Goal: Information Seeking & Learning: Learn about a topic

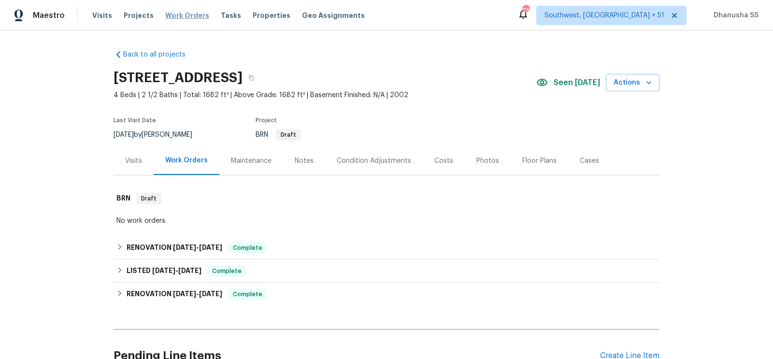
click at [189, 18] on span "Work Orders" at bounding box center [187, 16] width 44 height 10
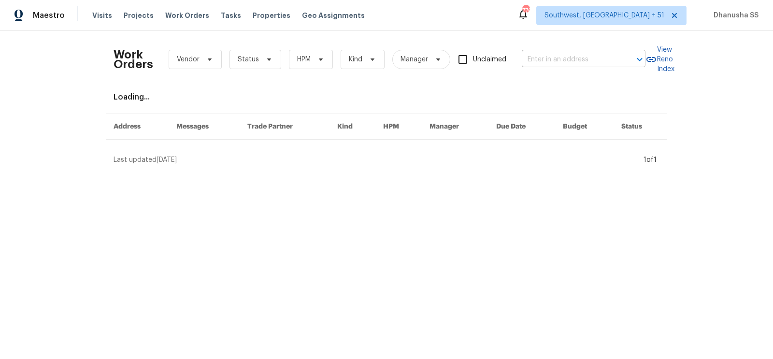
click at [588, 61] on input "text" at bounding box center [570, 59] width 97 height 15
paste input "[STREET_ADDRESS]"
type input "[STREET_ADDRESS]"
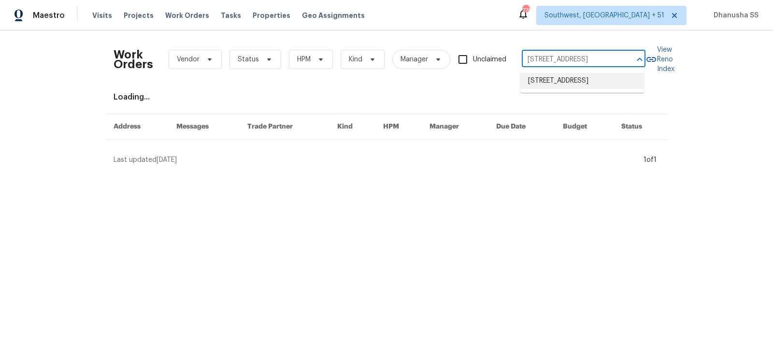
click at [572, 85] on li "[STREET_ADDRESS]" at bounding box center [582, 81] width 124 height 16
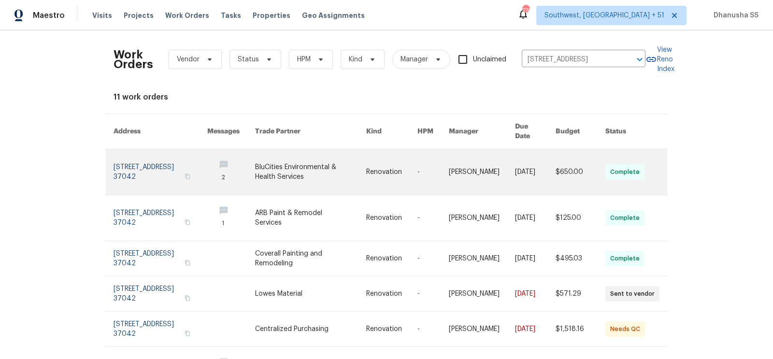
click at [391, 162] on link at bounding box center [391, 171] width 51 height 45
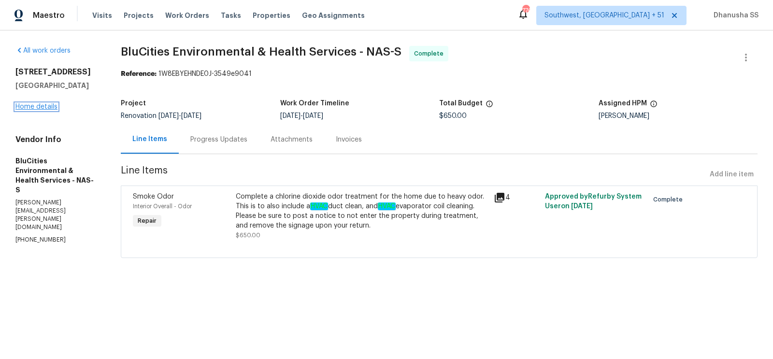
click at [44, 108] on link "Home details" at bounding box center [36, 106] width 42 height 7
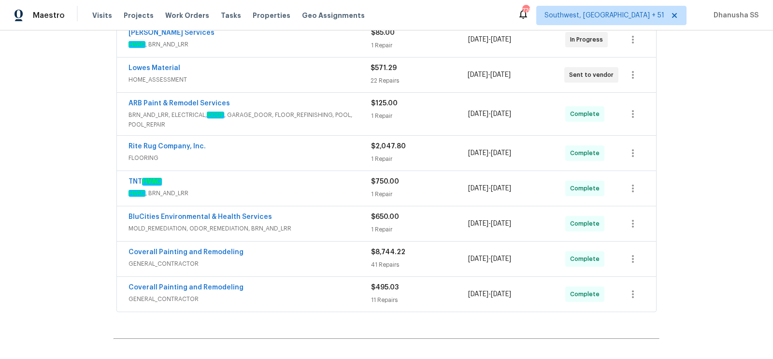
scroll to position [397, 0]
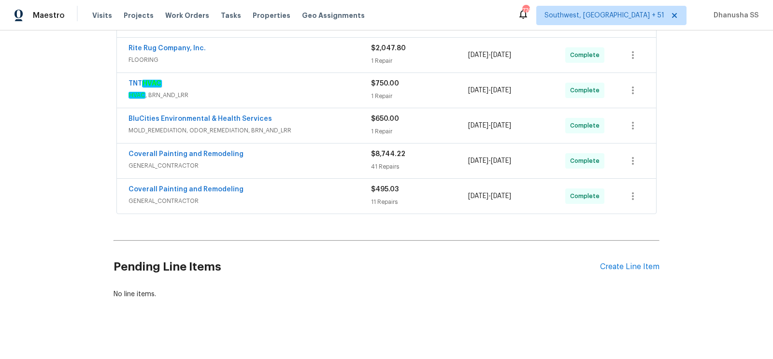
click at [335, 199] on span "GENERAL_CONTRACTOR" at bounding box center [249, 201] width 242 height 10
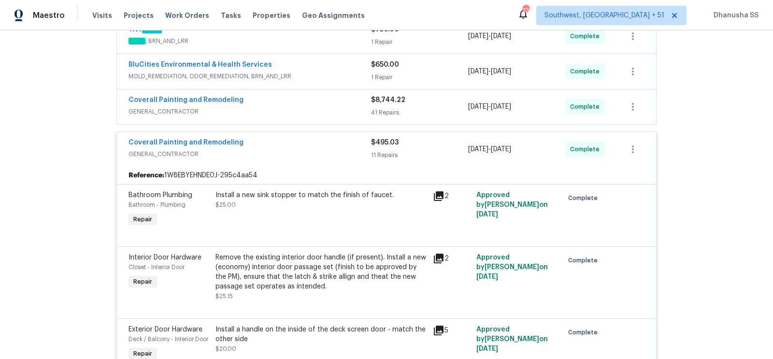
scroll to position [419, 0]
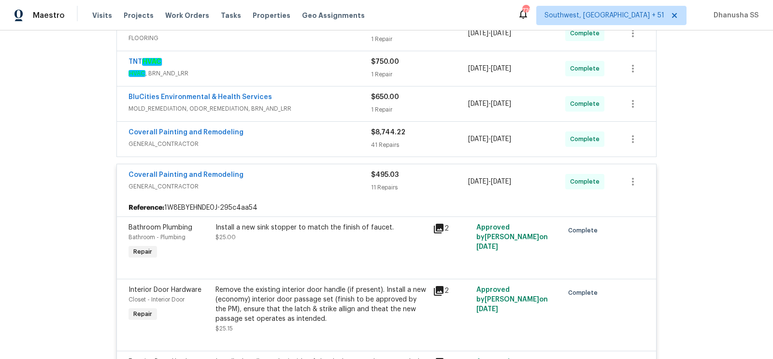
click at [337, 139] on span "GENERAL_CONTRACTOR" at bounding box center [249, 144] width 242 height 10
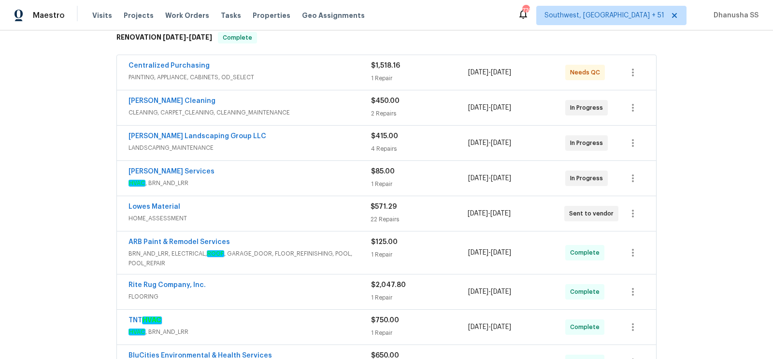
scroll to position [329, 0]
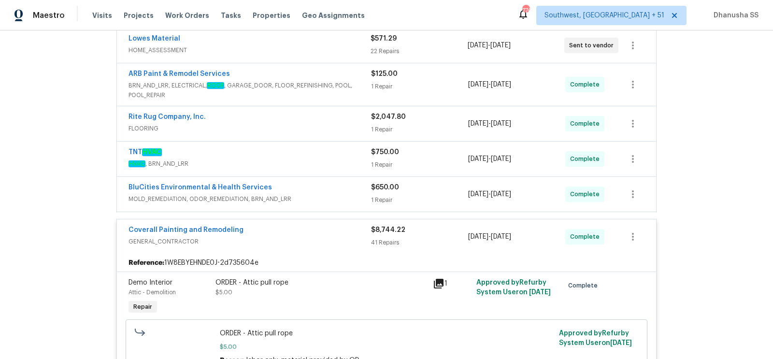
click at [348, 183] on div "BluCities Environmental & Health Services" at bounding box center [249, 189] width 242 height 12
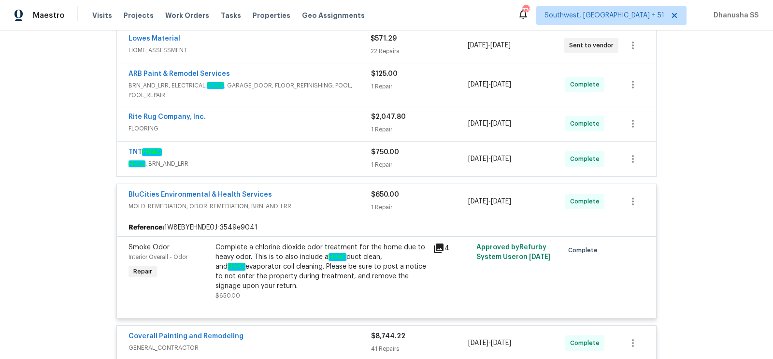
click at [348, 185] on div "BluCities Environmental & Health Services MOLD_REMEDIATION, ODOR_REMEDIATION, B…" at bounding box center [386, 201] width 539 height 35
click at [340, 204] on span "MOLD_REMEDIATION, ODOR_REMEDIATION, BRN_AND_LRR" at bounding box center [249, 206] width 242 height 10
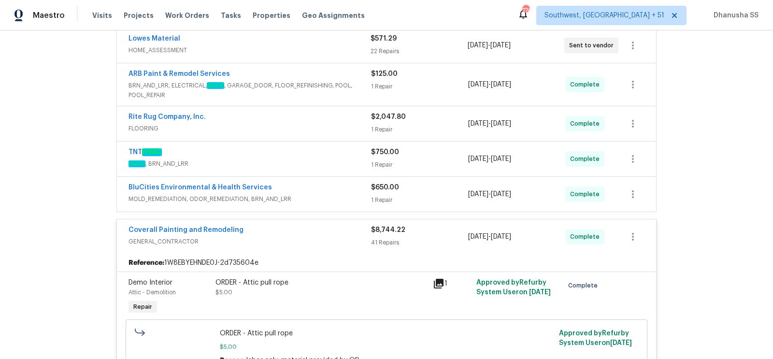
click at [340, 155] on div "TNT HVAC" at bounding box center [249, 153] width 242 height 12
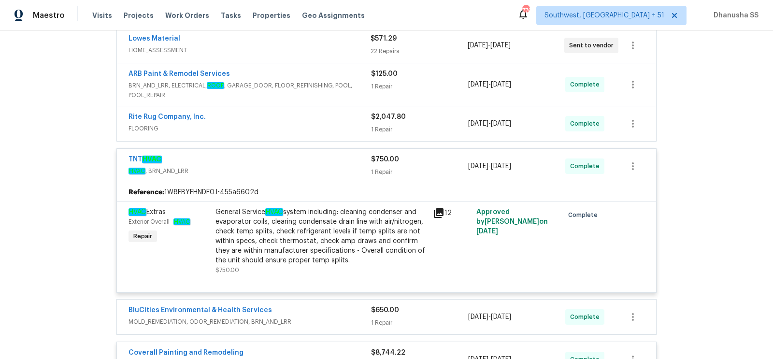
click at [330, 166] on span "HVAC , BRN_AND_LRR" at bounding box center [249, 171] width 242 height 10
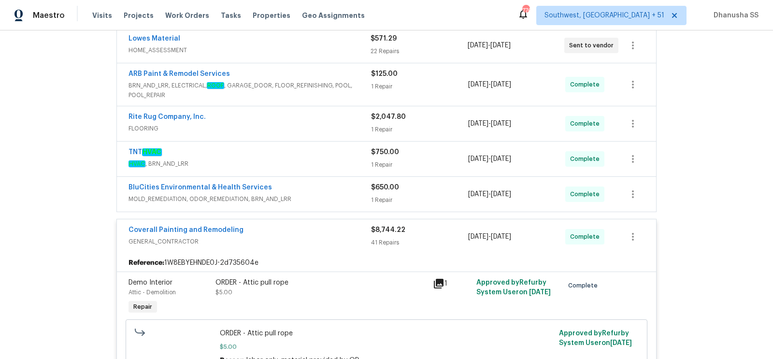
click at [333, 124] on span "FLOORING" at bounding box center [249, 129] width 242 height 10
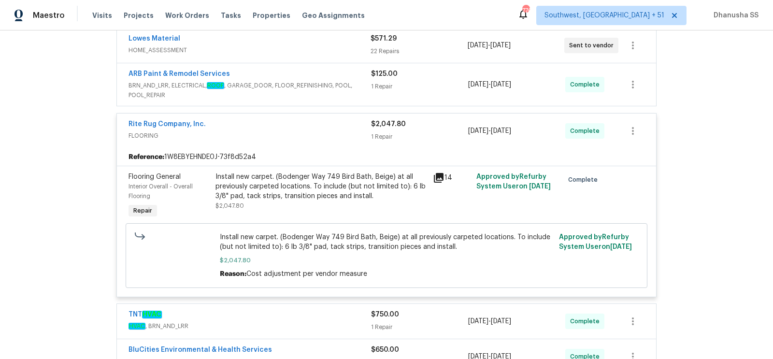
click at [346, 85] on span "BRN_AND_LRR, ELECTRICAL, ROOF , GARAGE_DOOR, FLOOR_REFINISHING, POOL, POOL_REPA…" at bounding box center [249, 90] width 242 height 19
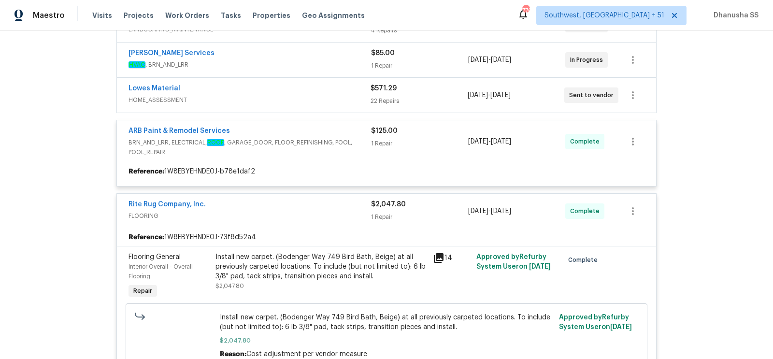
scroll to position [264, 0]
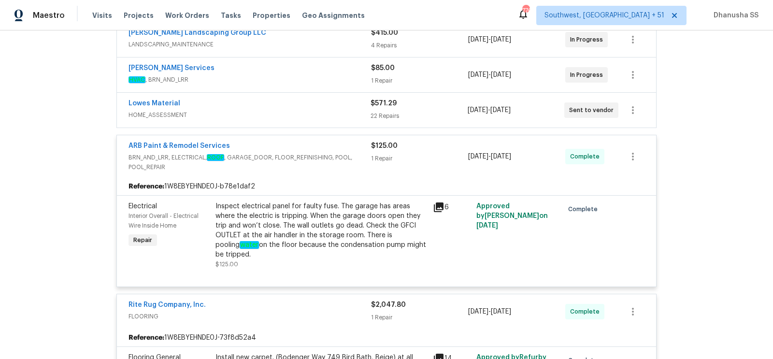
click at [356, 111] on span "HOME_ASSESSMENT" at bounding box center [249, 115] width 242 height 10
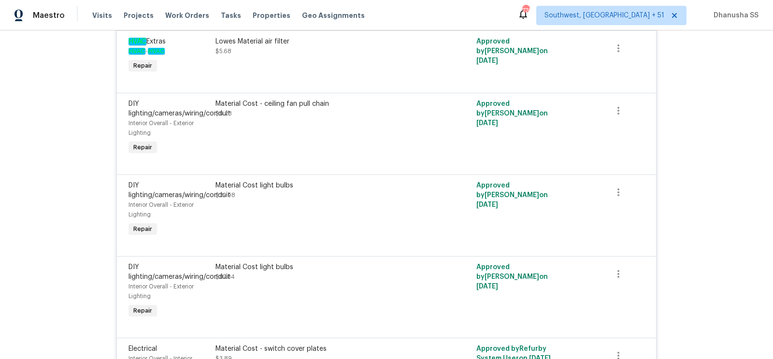
scroll to position [1170, 0]
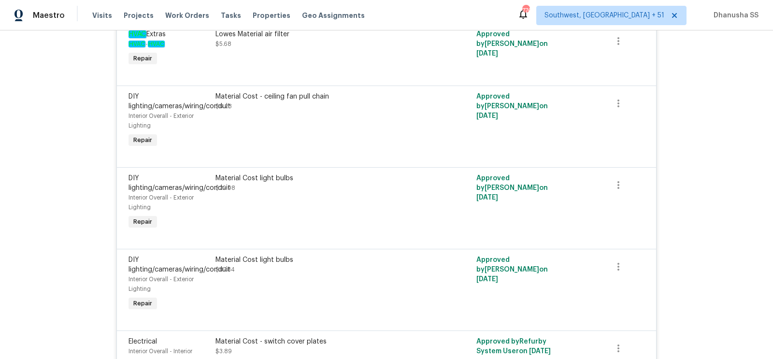
click at [359, 211] on div "Material Cost light bulbs $22.98" at bounding box center [320, 202] width 217 height 64
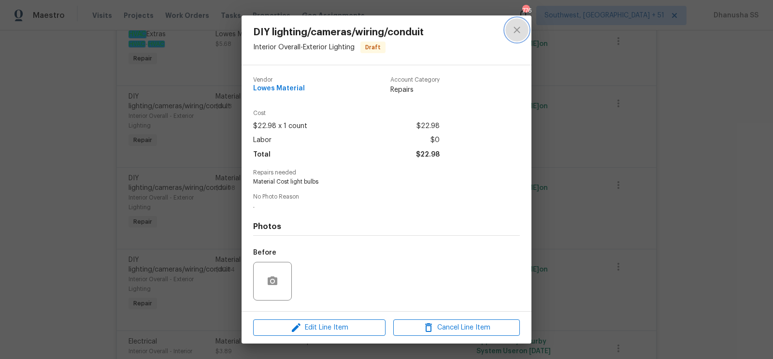
click at [514, 32] on icon "close" at bounding box center [517, 30] width 12 height 12
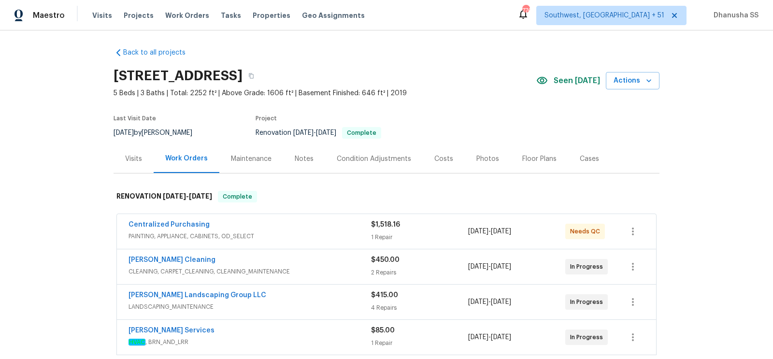
scroll to position [165, 0]
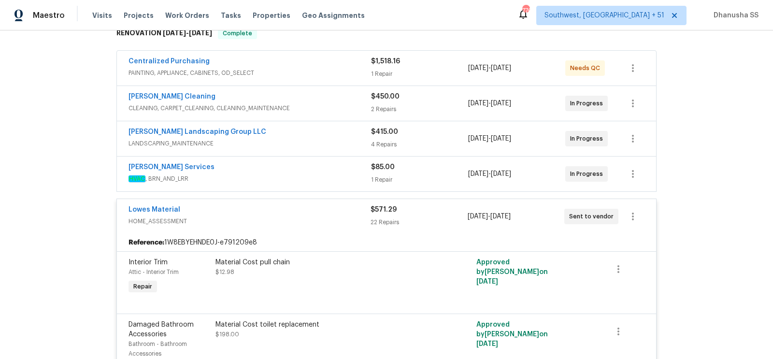
click at [315, 222] on span "HOME_ASSESSMENT" at bounding box center [249, 221] width 242 height 10
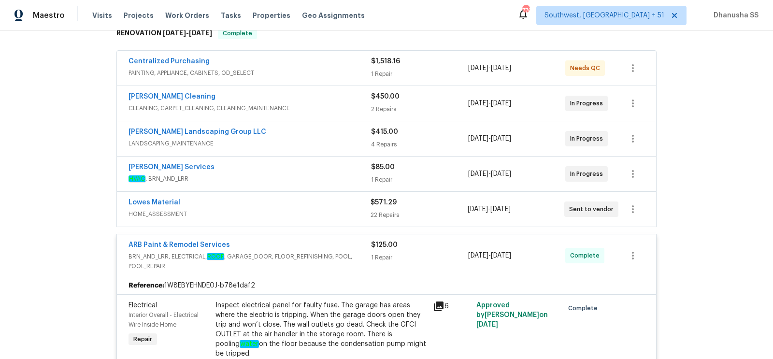
click at [325, 174] on span "HVAC , BRN_AND_LRR" at bounding box center [249, 179] width 242 height 10
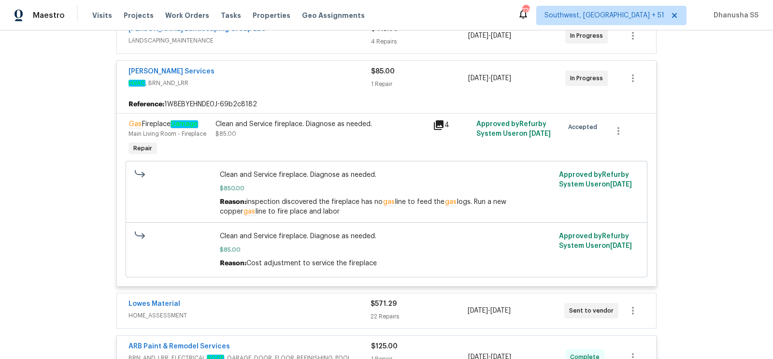
scroll to position [209, 0]
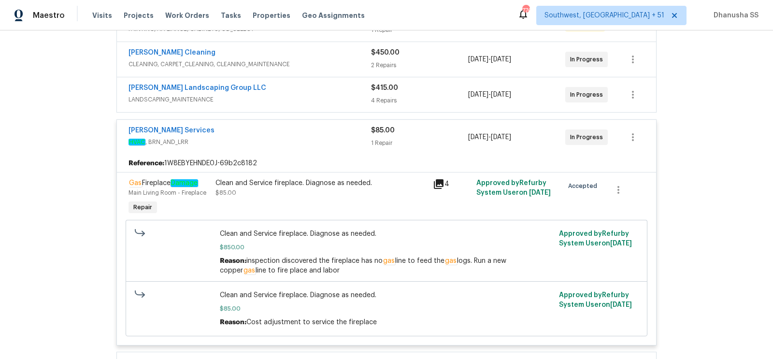
click at [328, 137] on span "HVAC , BRN_AND_LRR" at bounding box center [249, 142] width 242 height 10
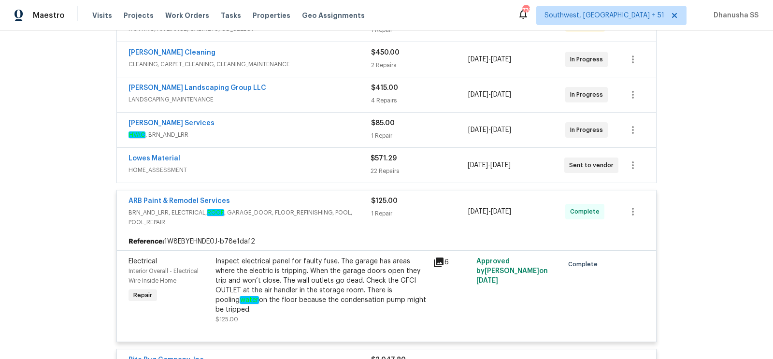
click at [337, 103] on div "[PERSON_NAME] Landscaping Group LLC LANDSCAPING_MAINTENANCE" at bounding box center [249, 94] width 242 height 23
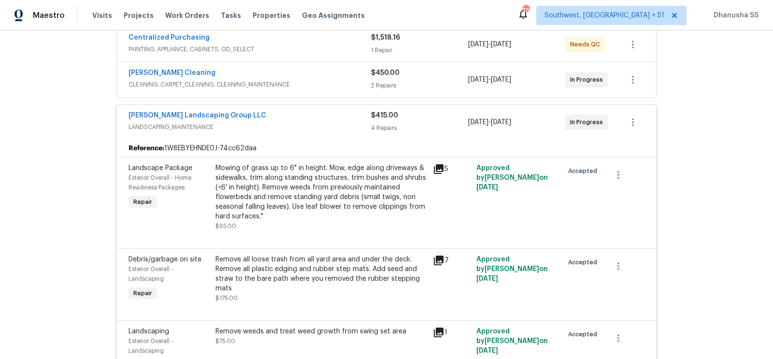
scroll to position [142, 0]
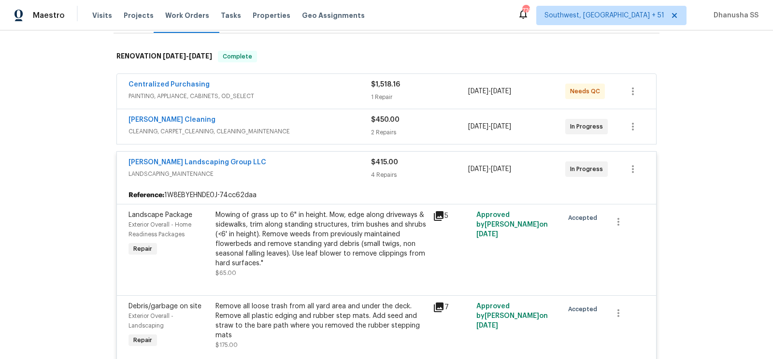
click at [339, 176] on span "LANDSCAPING_MAINTENANCE" at bounding box center [249, 174] width 242 height 10
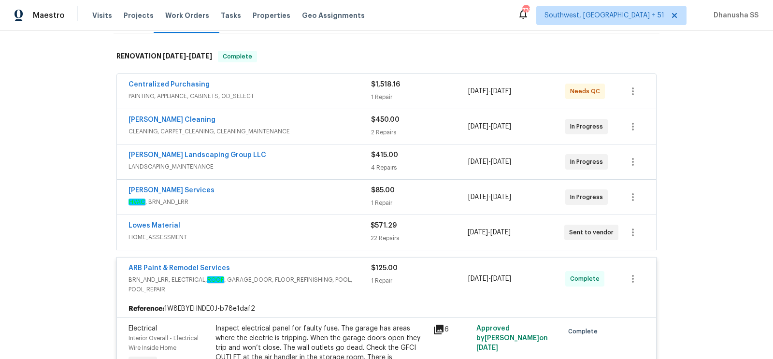
click at [341, 128] on span "CLEANING, CARPET_CLEANING, CLEANING_MAINTENANCE" at bounding box center [249, 132] width 242 height 10
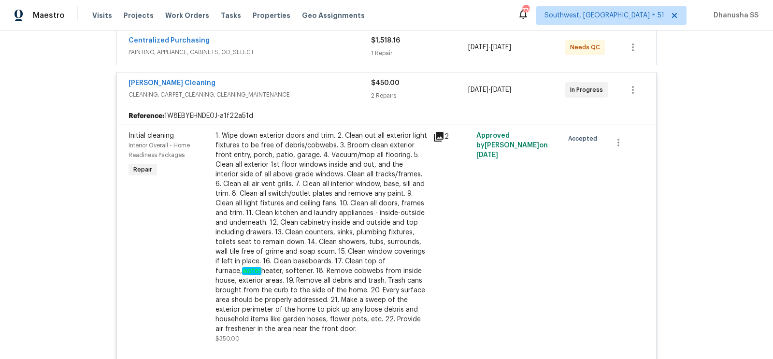
scroll to position [99, 0]
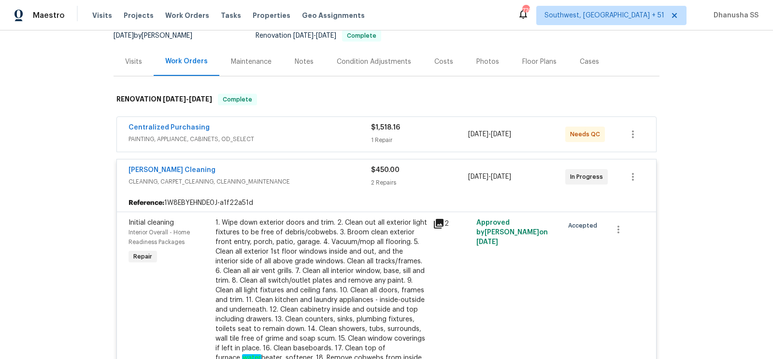
click at [329, 174] on div "[PERSON_NAME] Cleaning" at bounding box center [249, 171] width 242 height 12
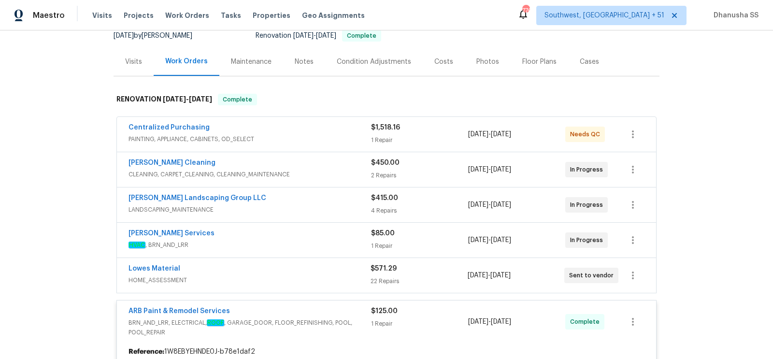
click at [326, 142] on span "PAINTING, APPLIANCE, CABINETS, OD_SELECT" at bounding box center [249, 139] width 242 height 10
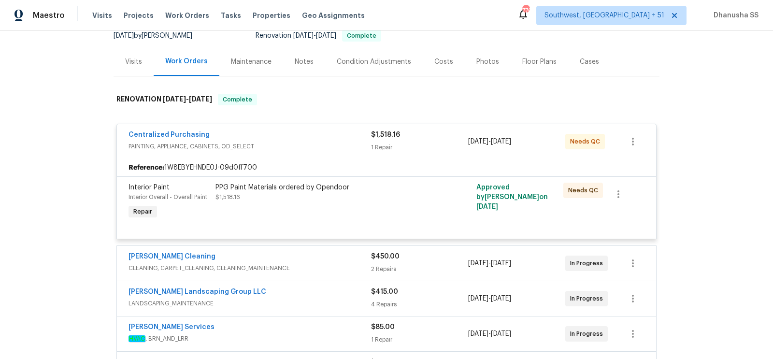
click at [331, 138] on div "Centralized Purchasing" at bounding box center [249, 136] width 242 height 12
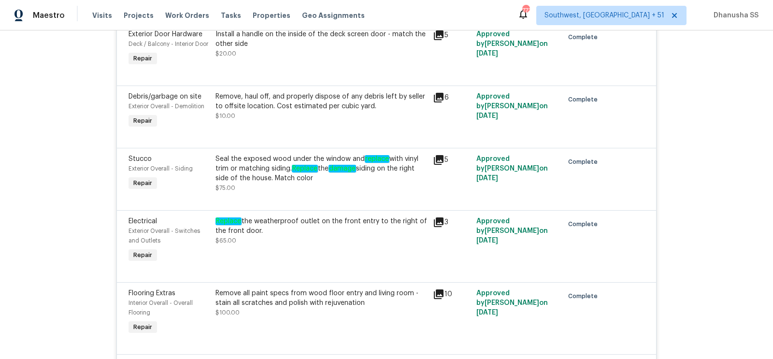
scroll to position [5291, 0]
click at [287, 193] on div "Seal the exposed wood under the window and replace with vinyl trim or matching …" at bounding box center [321, 174] width 212 height 39
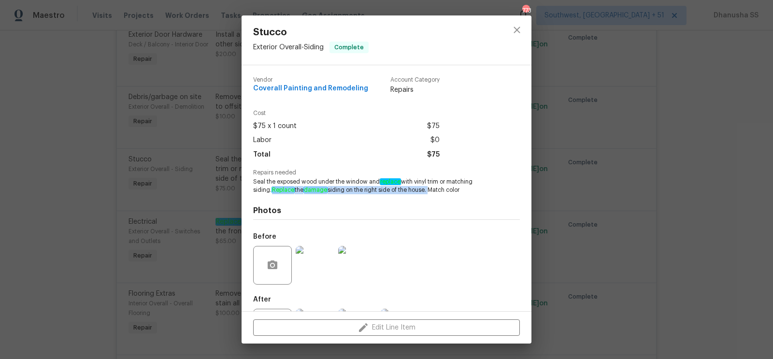
drag, startPoint x: 273, startPoint y: 191, endPoint x: 430, endPoint y: 192, distance: 157.4
click at [430, 192] on span "Seal the exposed wood under the window and replace with vinyl trim or matching …" at bounding box center [373, 186] width 240 height 16
copy span "Replace the damage siding on the right side of the house."
click at [520, 31] on icon "close" at bounding box center [517, 30] width 12 height 12
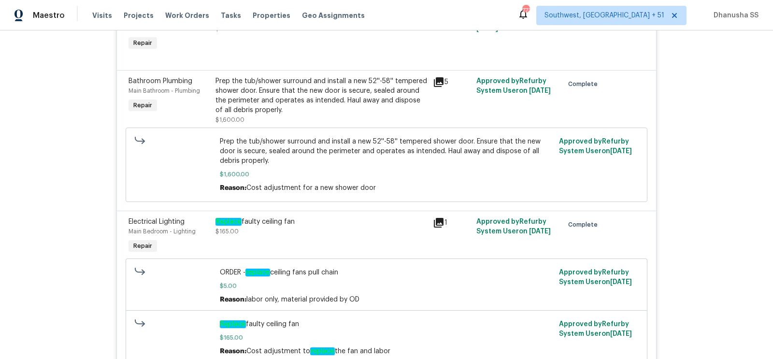
scroll to position [4658, 0]
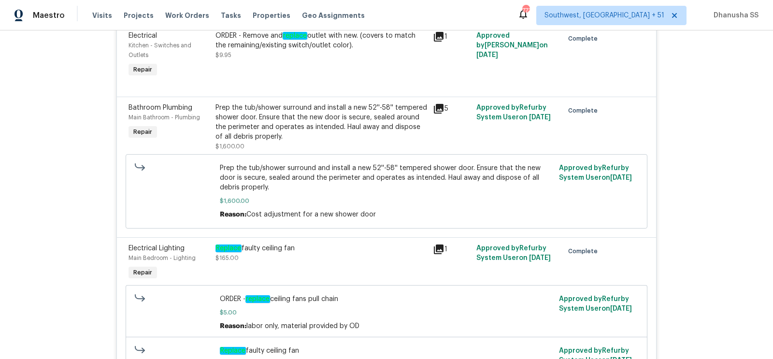
click at [330, 126] on div "Prep the tub/shower surround and install a new 52''-58'' tempered shower door. …" at bounding box center [321, 122] width 212 height 39
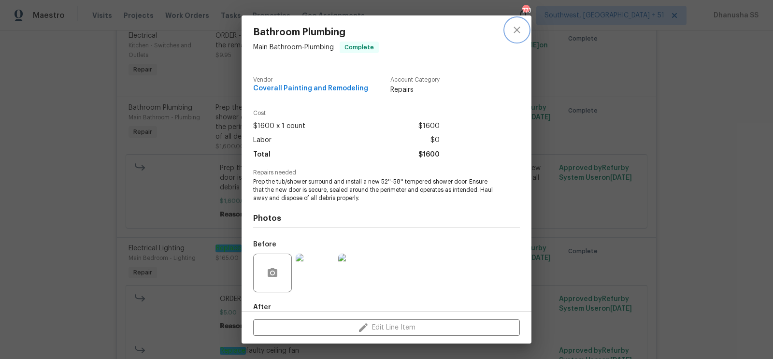
click at [522, 31] on icon "close" at bounding box center [517, 30] width 12 height 12
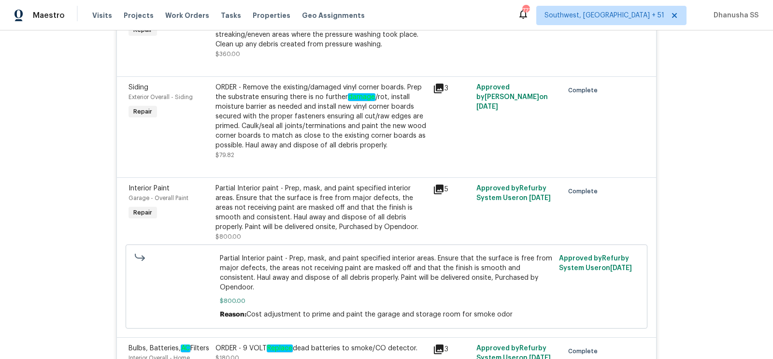
scroll to position [3276, 0]
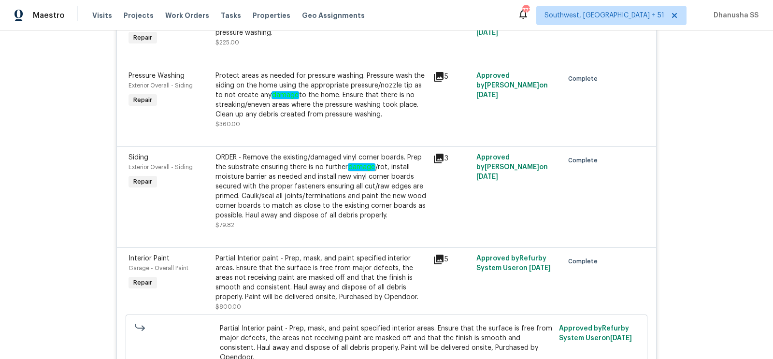
click at [368, 187] on div "ORDER - Remove the existing/damaged vinyl corner boards. Prep the substrate ens…" at bounding box center [321, 187] width 212 height 68
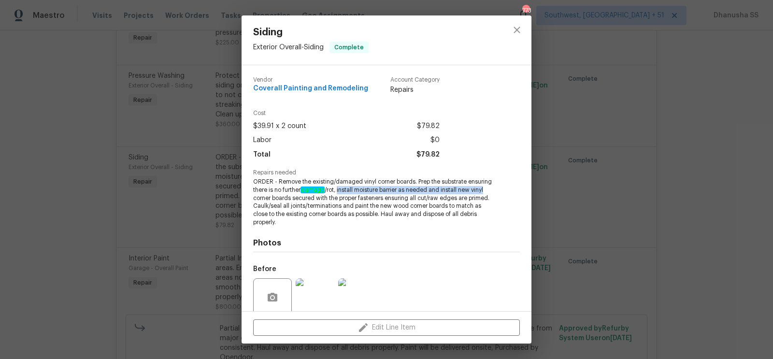
drag, startPoint x: 339, startPoint y: 190, endPoint x: 492, endPoint y: 186, distance: 153.2
click at [492, 186] on span "ORDER - Remove the existing/damaged vinyl corner boards. Prep the substrate ens…" at bounding box center [373, 202] width 240 height 49
copy span "install moisture barrier as needed and install new vinyl"
click at [516, 37] on button "close" at bounding box center [516, 29] width 23 height 23
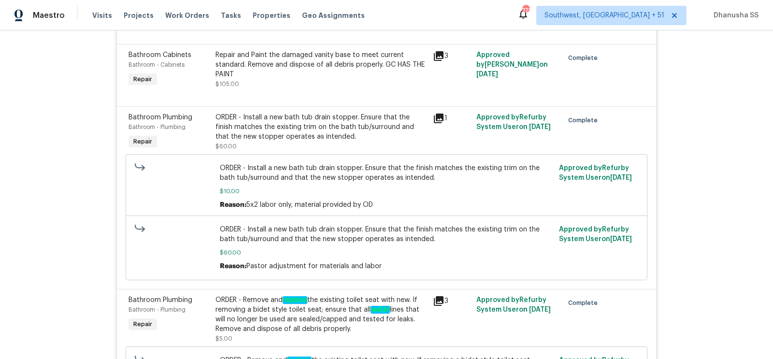
scroll to position [944, 0]
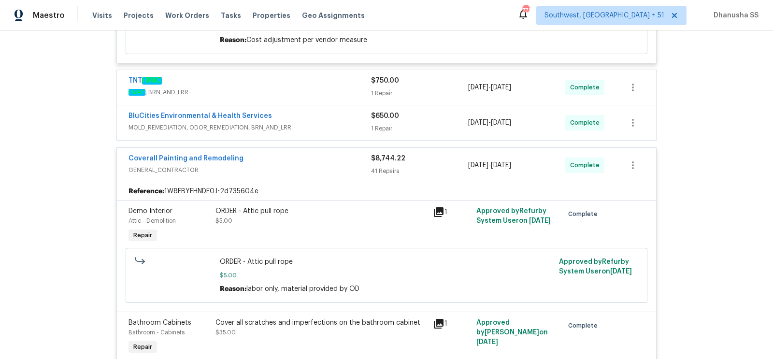
click at [352, 123] on span "MOLD_REMEDIATION, ODOR_REMEDIATION, BRN_AND_LRR" at bounding box center [249, 128] width 242 height 10
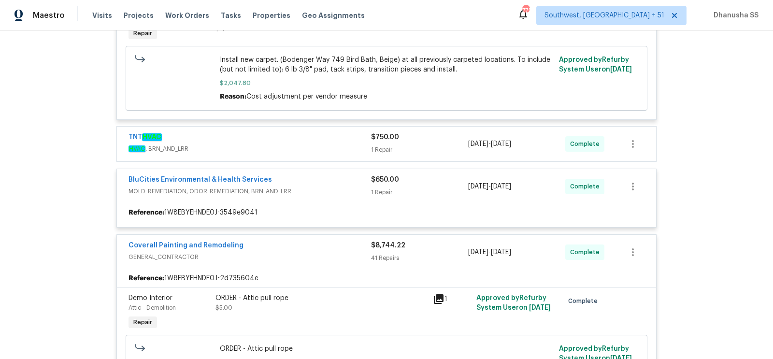
scroll to position [619, 0]
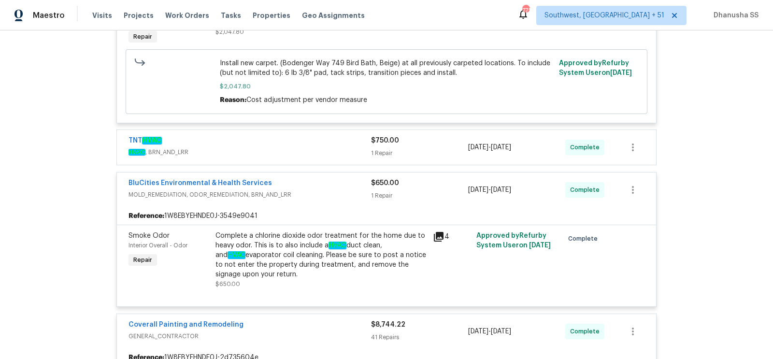
click at [340, 147] on span "HVAC , BRN_AND_LRR" at bounding box center [249, 152] width 242 height 10
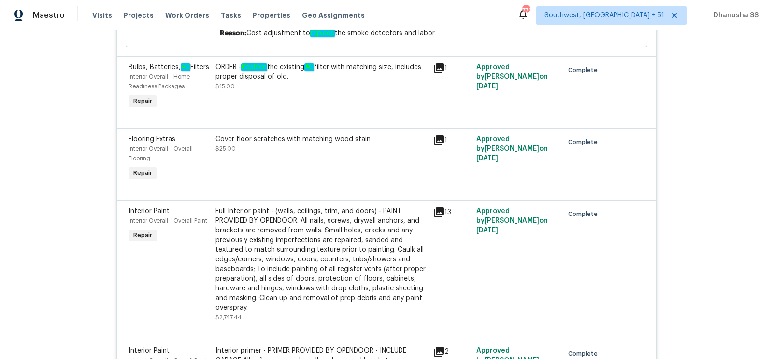
scroll to position [4844, 0]
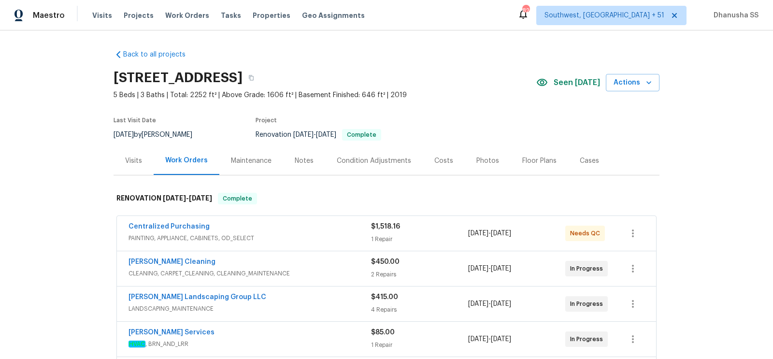
click at [131, 160] on div "Visits" at bounding box center [133, 161] width 17 height 10
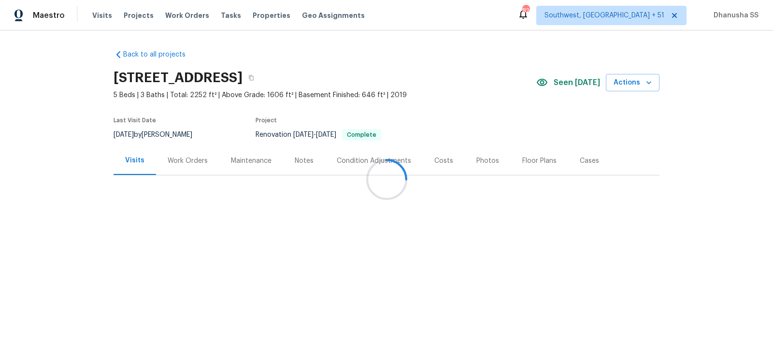
scroll to position [62, 0]
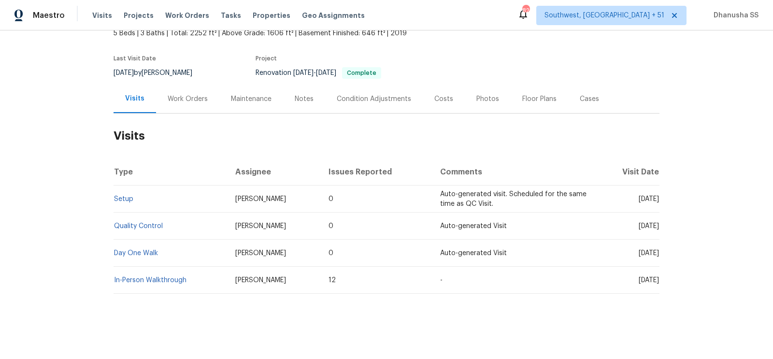
click at [112, 196] on div "Back to all projects 133 Kingstons Cv, Clarksville, TN 37042 5 Beds | 3 Baths |…" at bounding box center [386, 194] width 773 height 328
click at [116, 197] on link "Setup" at bounding box center [123, 199] width 19 height 7
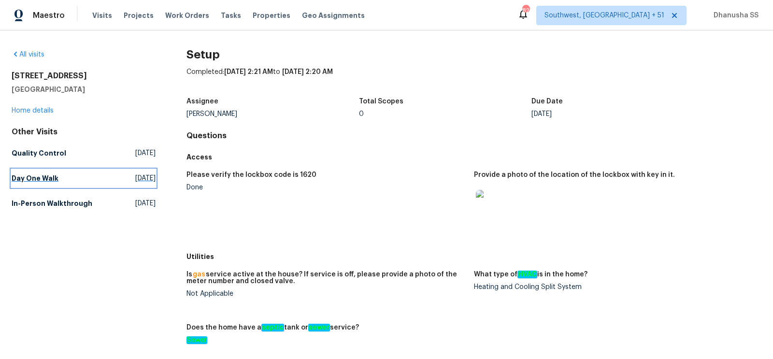
click at [135, 178] on span "Thu, Aug 07 2025" at bounding box center [145, 178] width 20 height 10
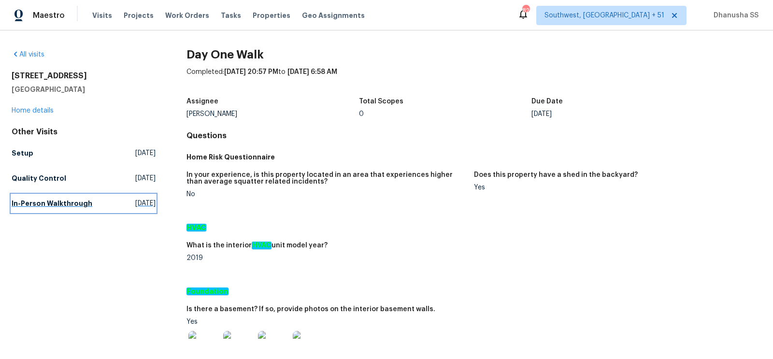
click at [94, 204] on link "In-Person Walkthrough Tue, Jul 22 2025" at bounding box center [84, 203] width 144 height 17
